Goal: Information Seeking & Learning: Understand process/instructions

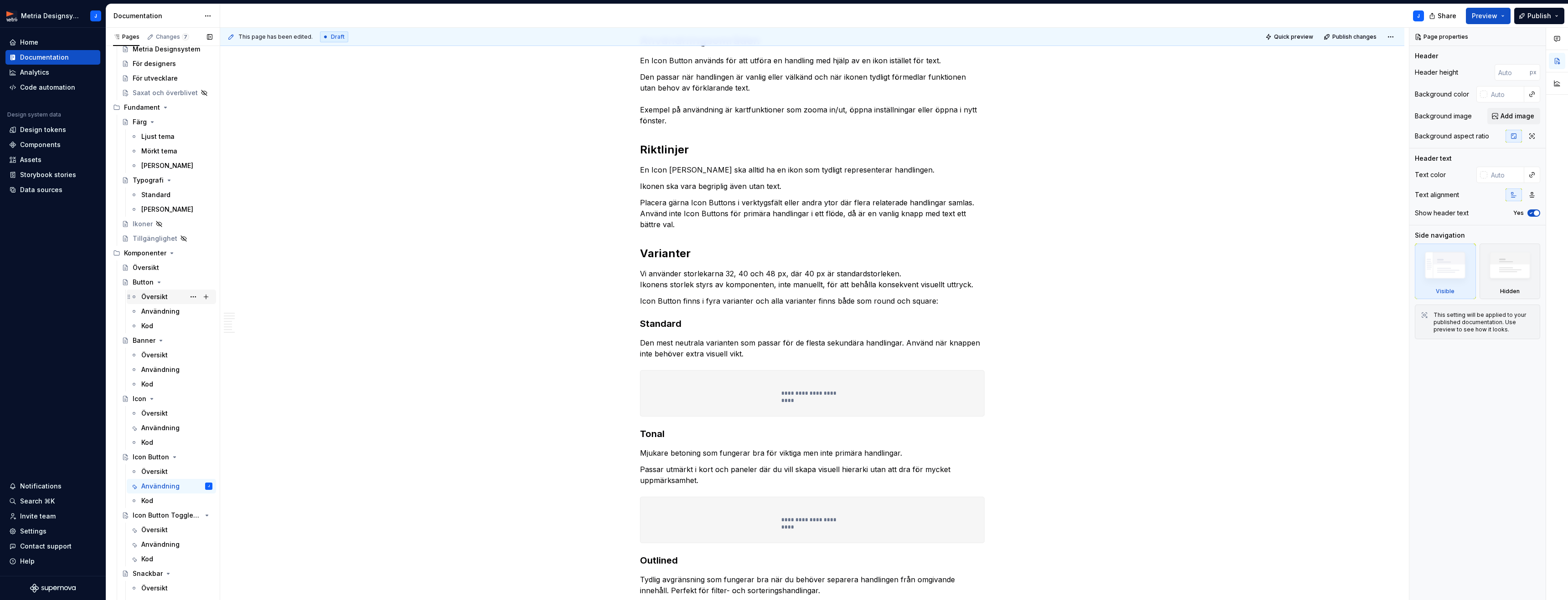
scroll to position [45, 0]
click at [161, 305] on div "Användning" at bounding box center [160, 305] width 39 height 9
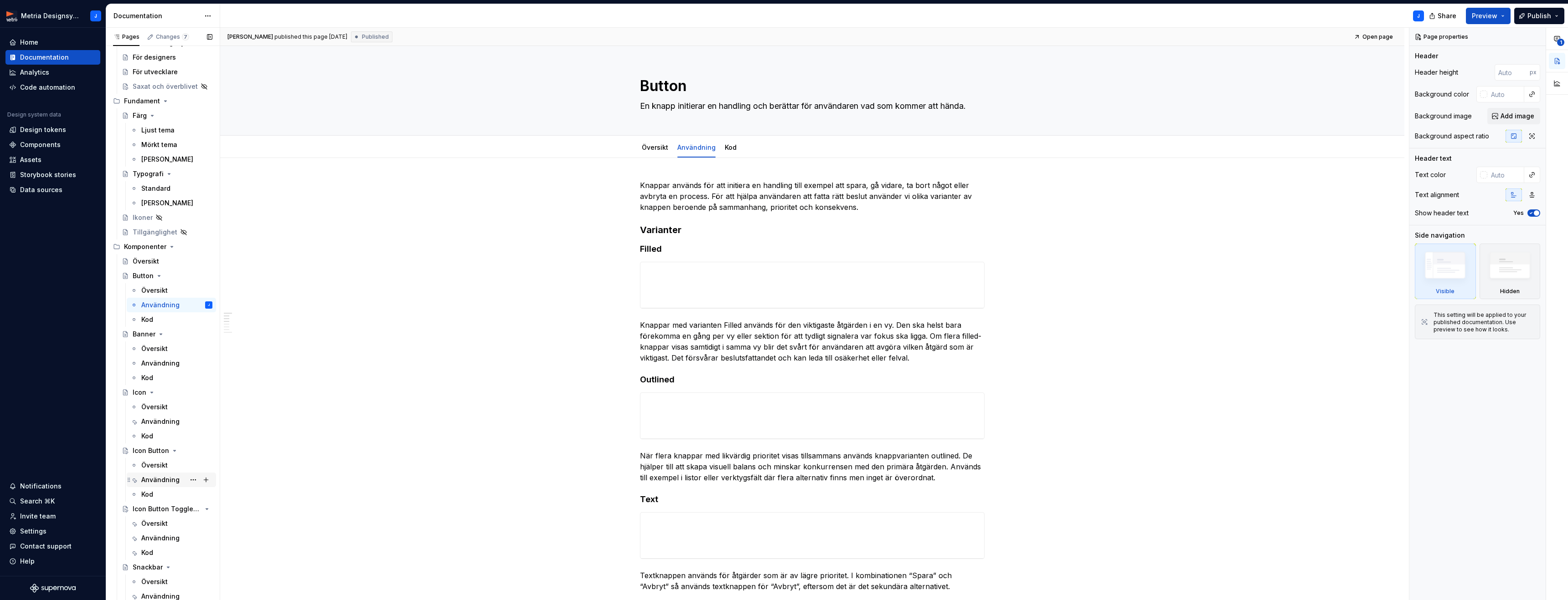
click at [164, 480] on div "Användning" at bounding box center [160, 480] width 39 height 9
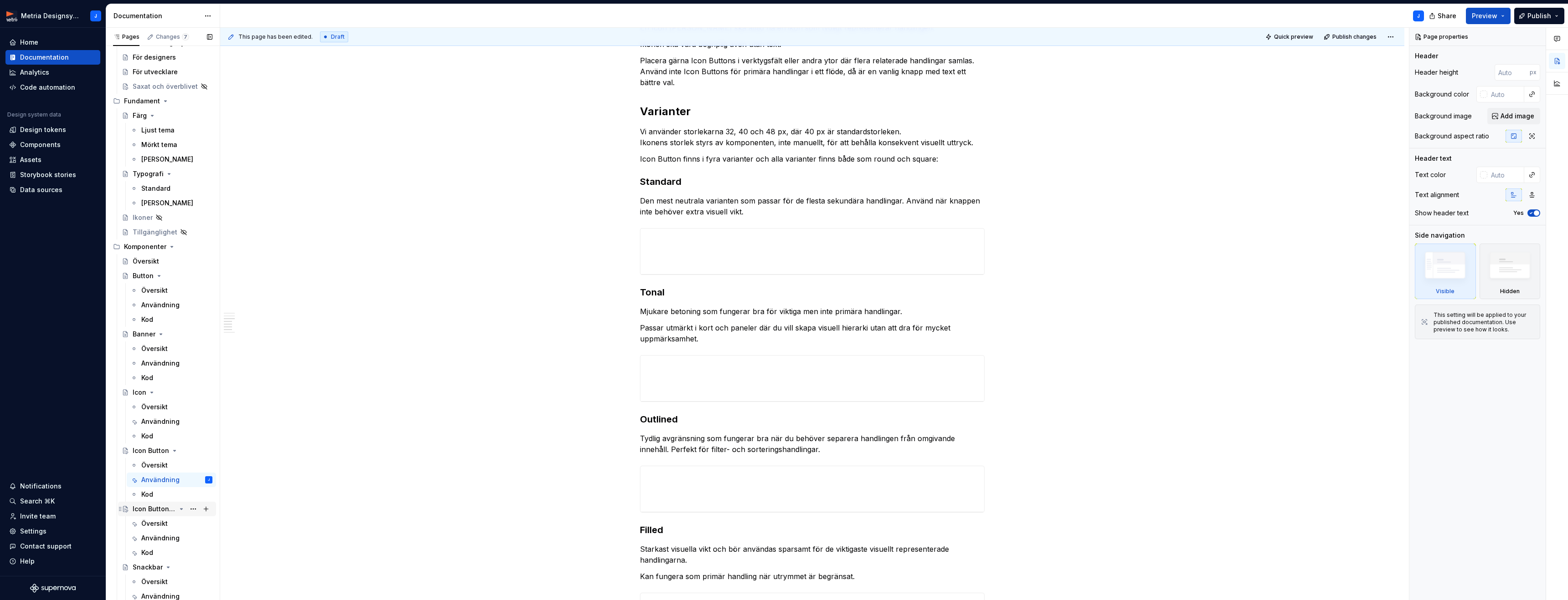
scroll to position [289, 0]
click at [157, 536] on div "Användning" at bounding box center [160, 538] width 39 height 9
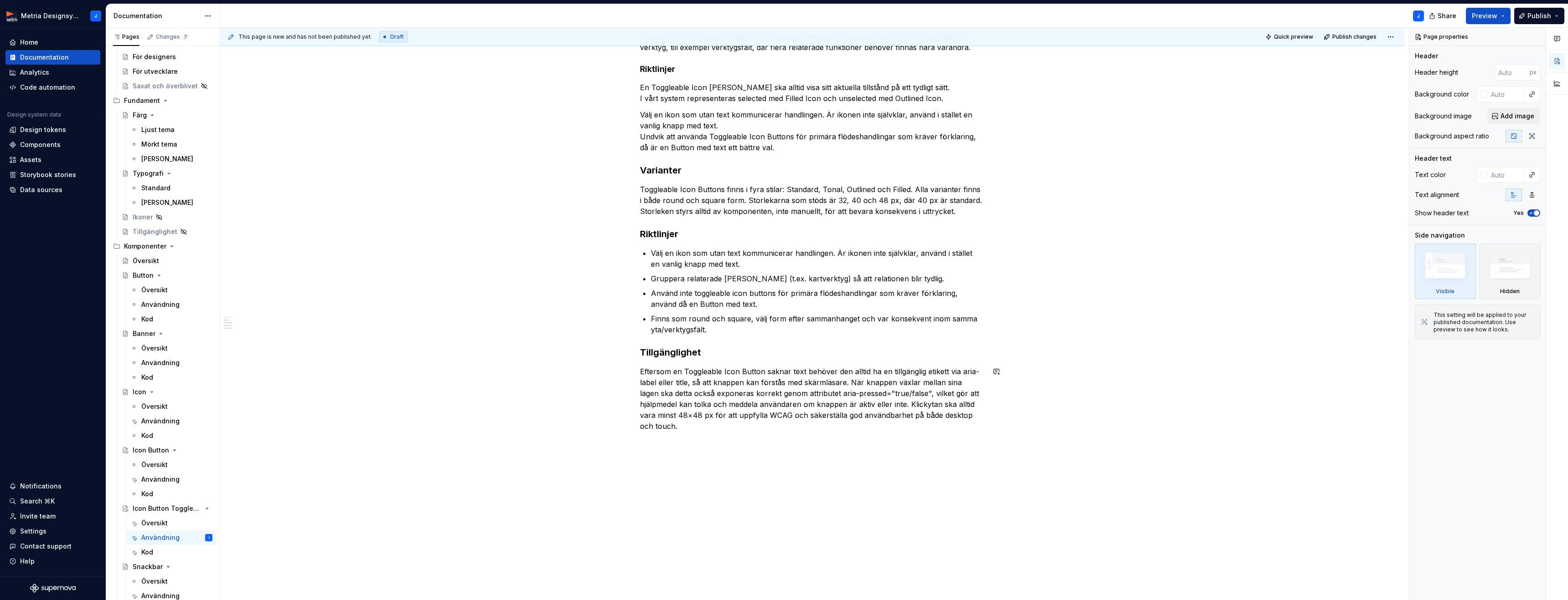
scroll to position [213, 0]
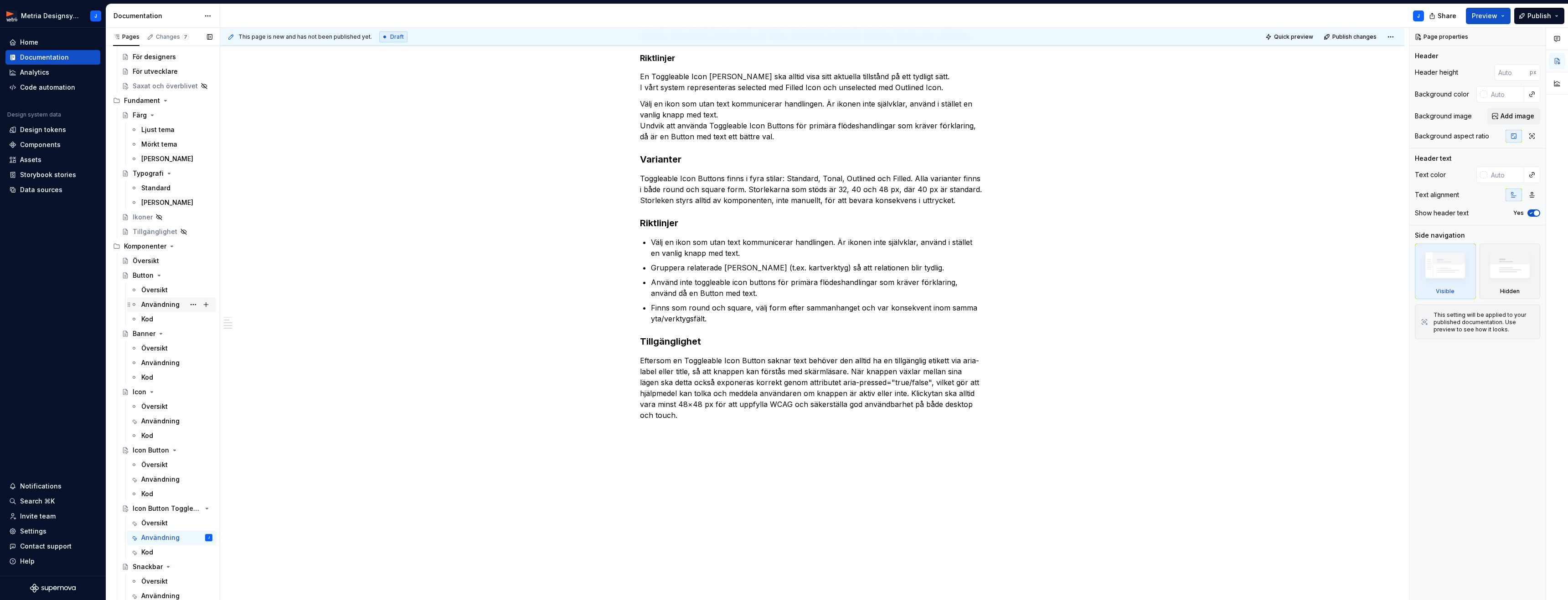
click at [154, 303] on div "Användning" at bounding box center [160, 304] width 39 height 9
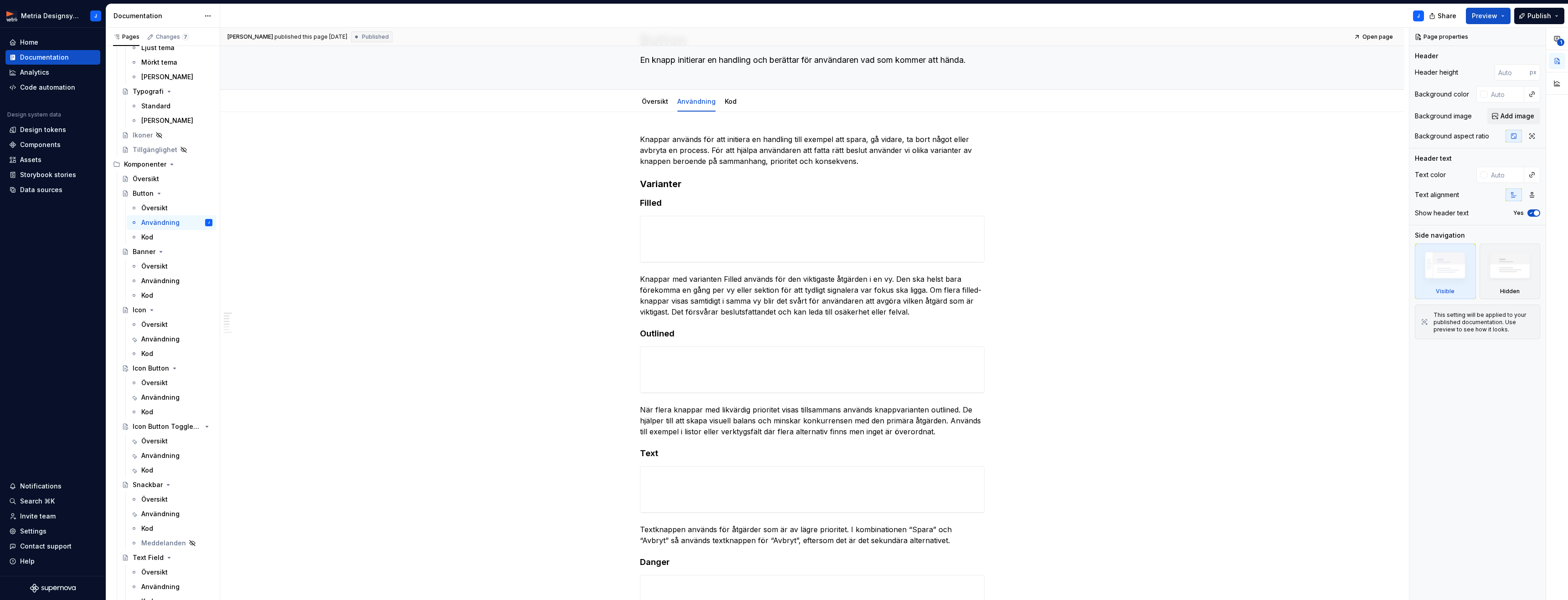
scroll to position [145, 0]
click at [171, 440] on div "Användning" at bounding box center [160, 439] width 39 height 9
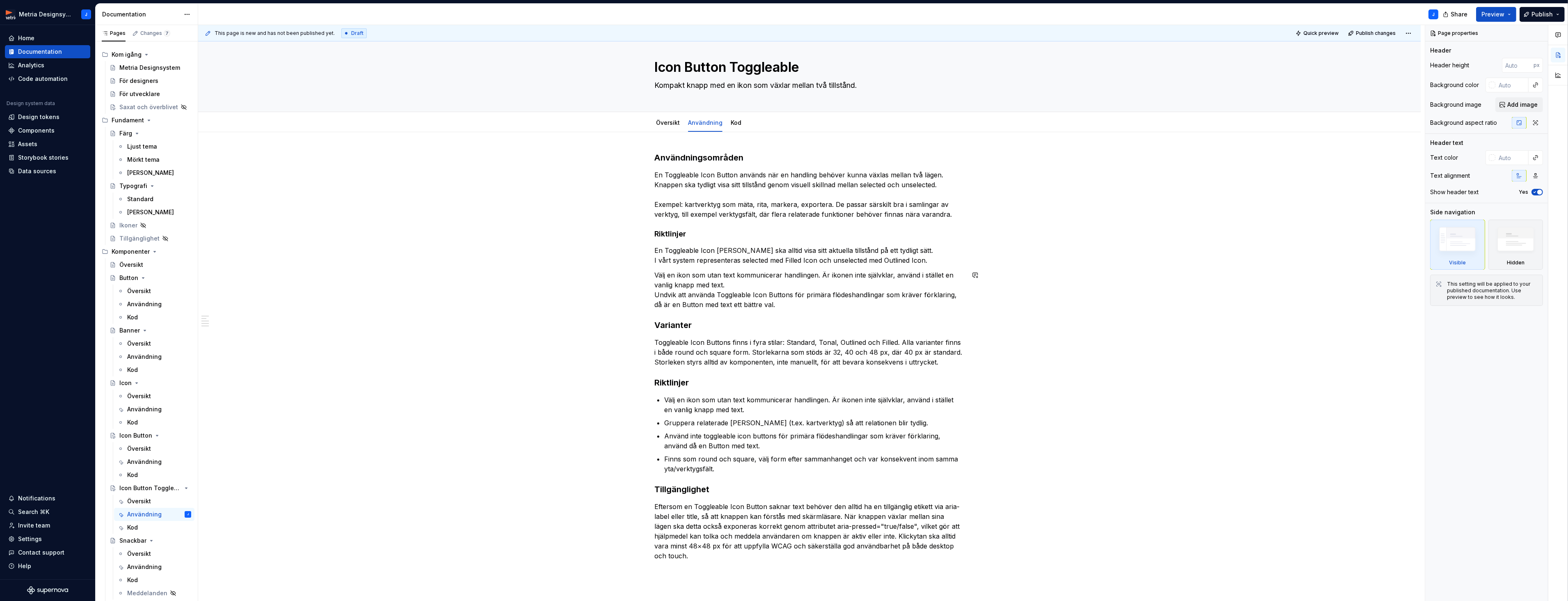
scroll to position [7, 0]
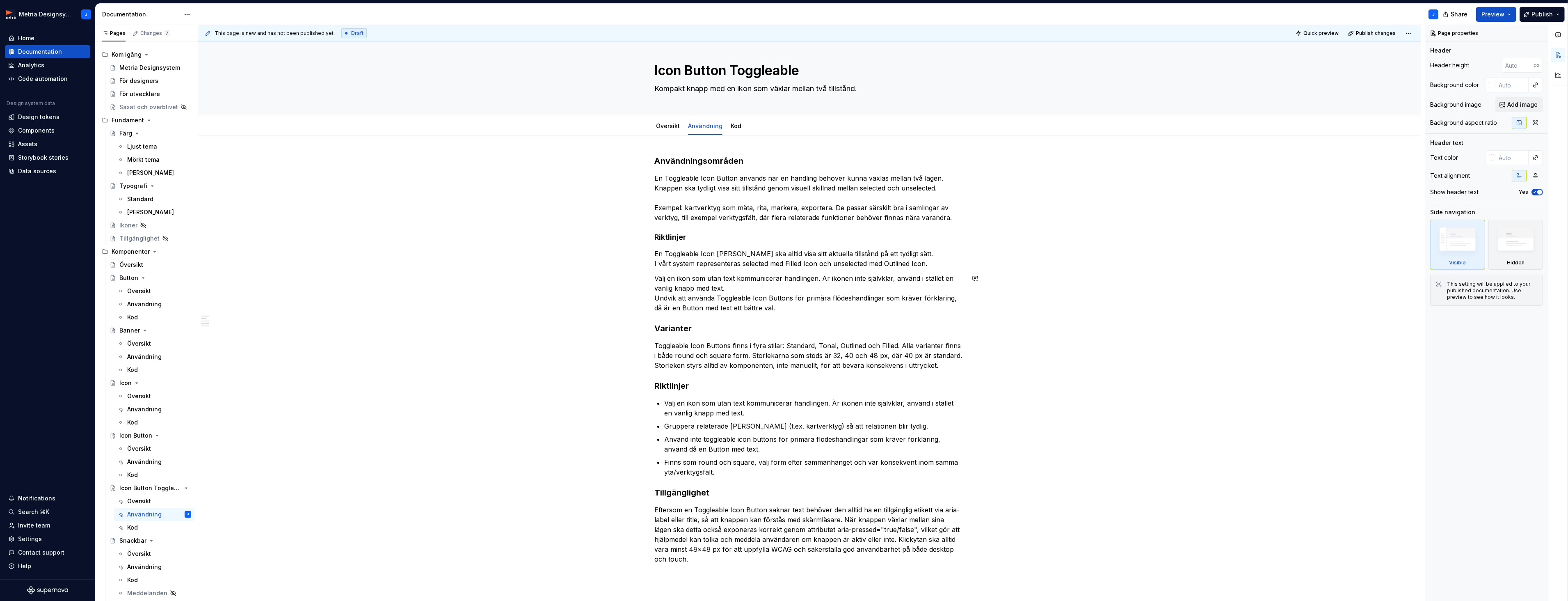
type textarea "*"
